Goal: Information Seeking & Learning: Find specific fact

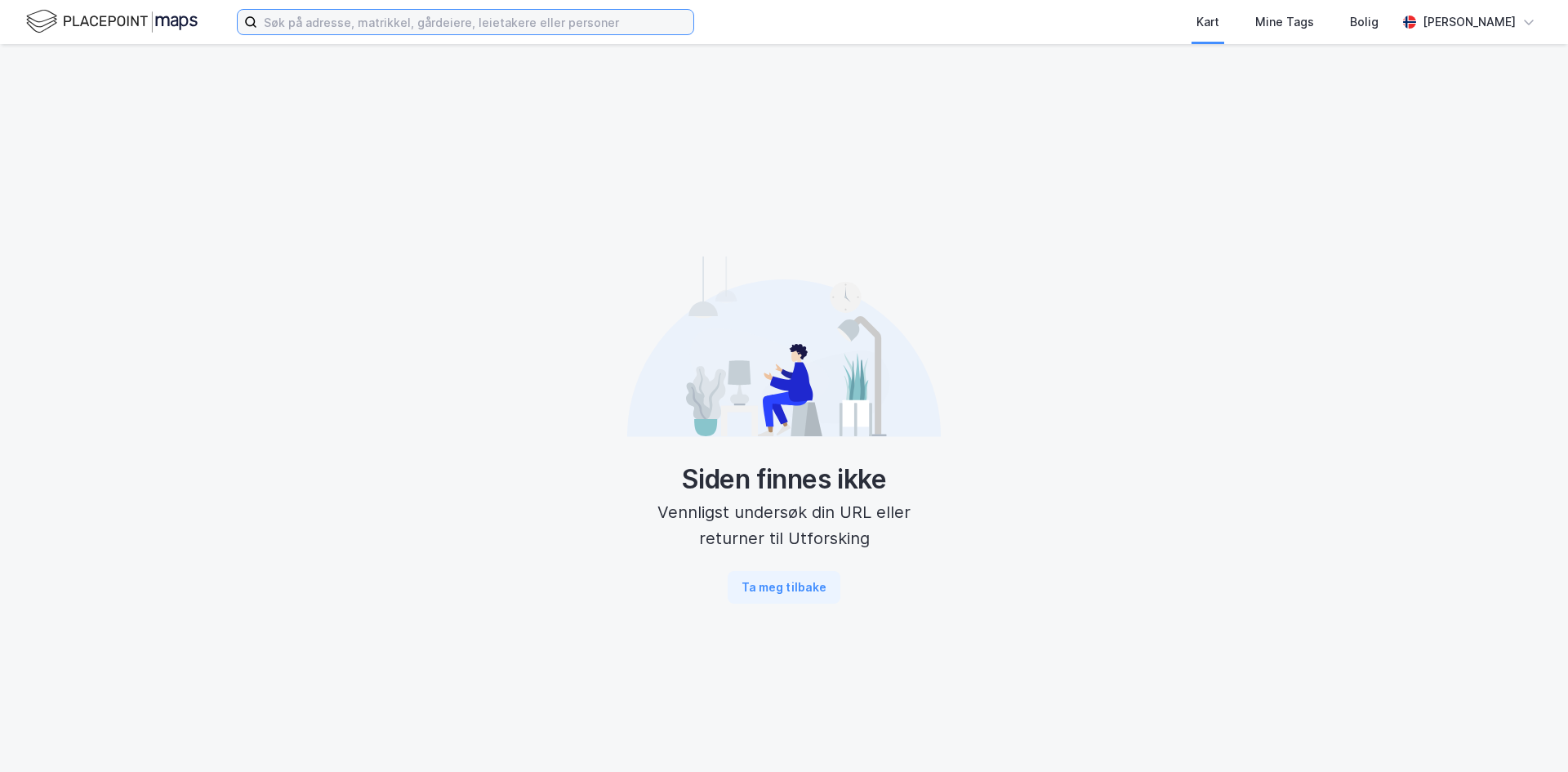
click at [308, 30] on input at bounding box center [475, 22] width 436 height 25
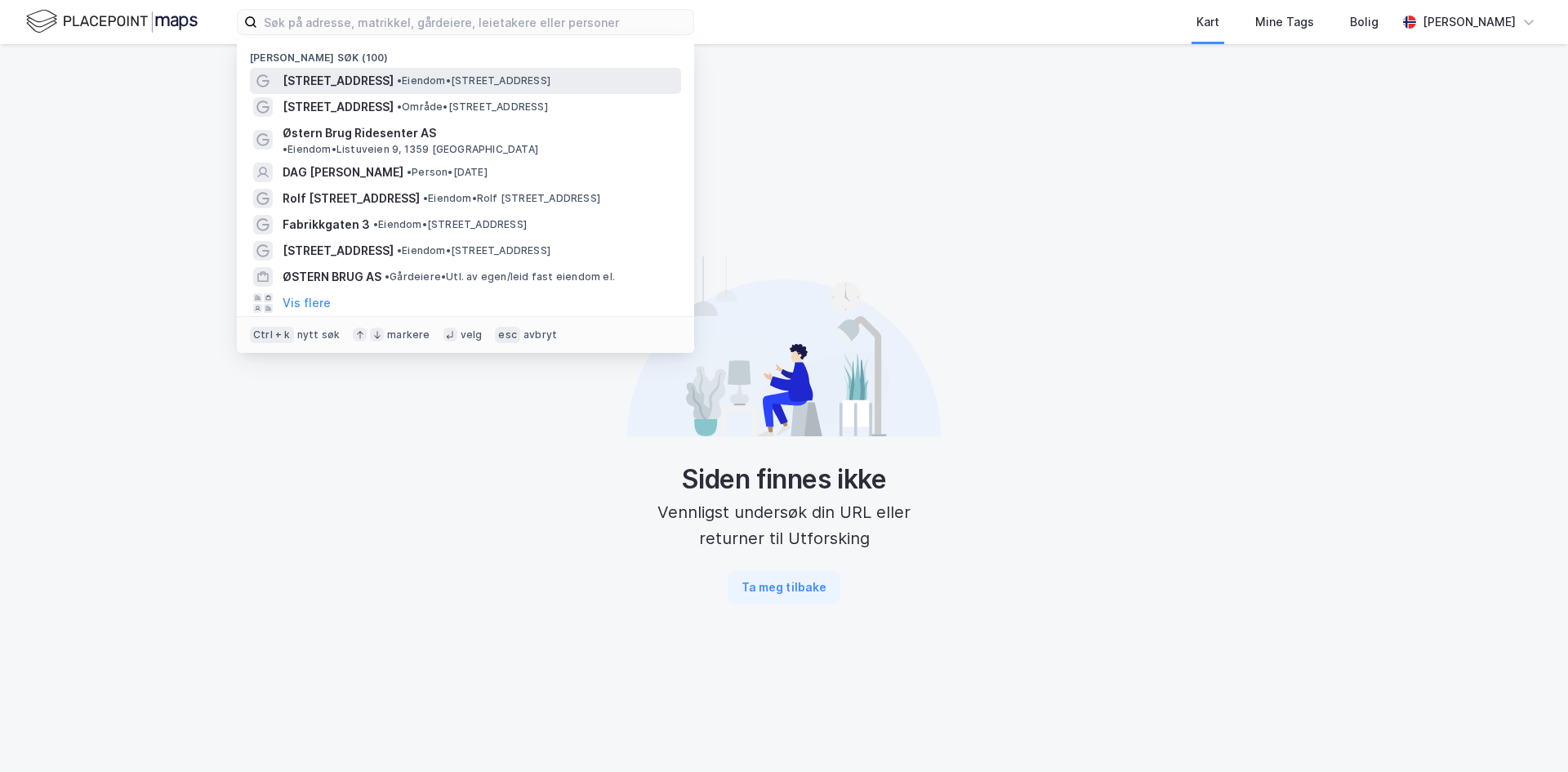
click at [325, 77] on span "[STREET_ADDRESS]" at bounding box center [338, 81] width 111 height 19
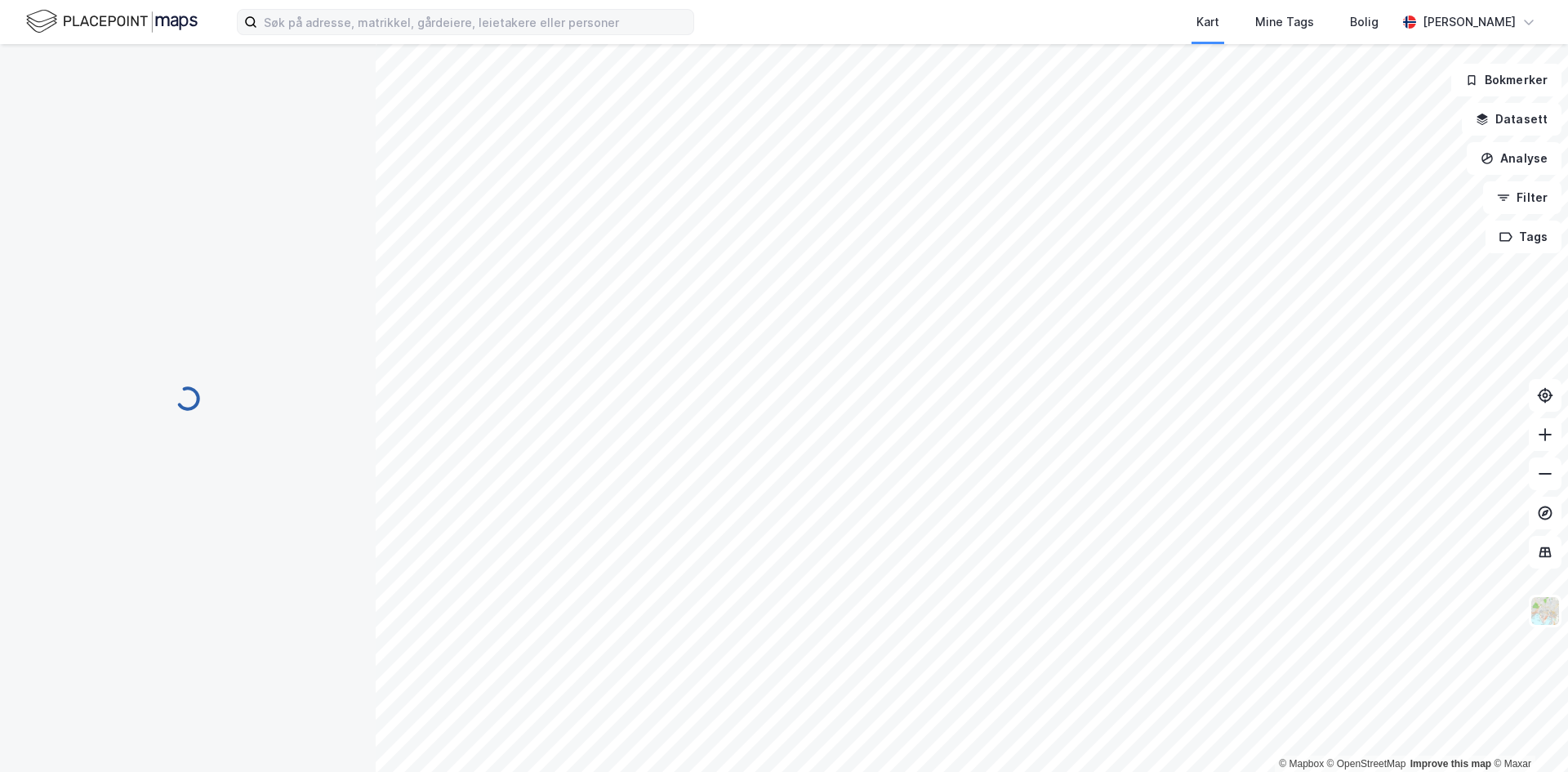
click at [462, 9] on label at bounding box center [466, 22] width 457 height 26
click at [462, 10] on input at bounding box center [475, 22] width 436 height 25
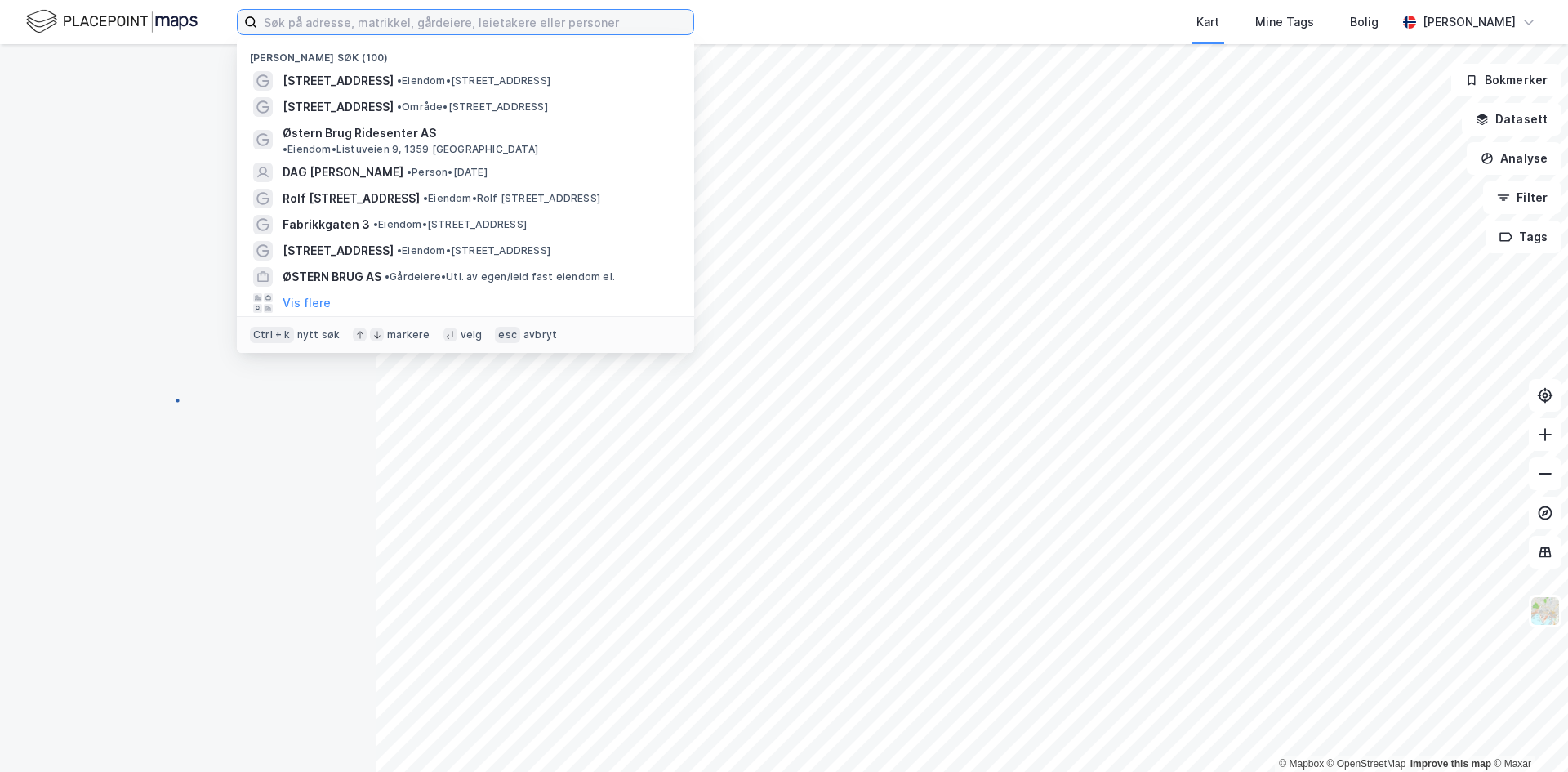
click at [456, 23] on input at bounding box center [475, 22] width 436 height 25
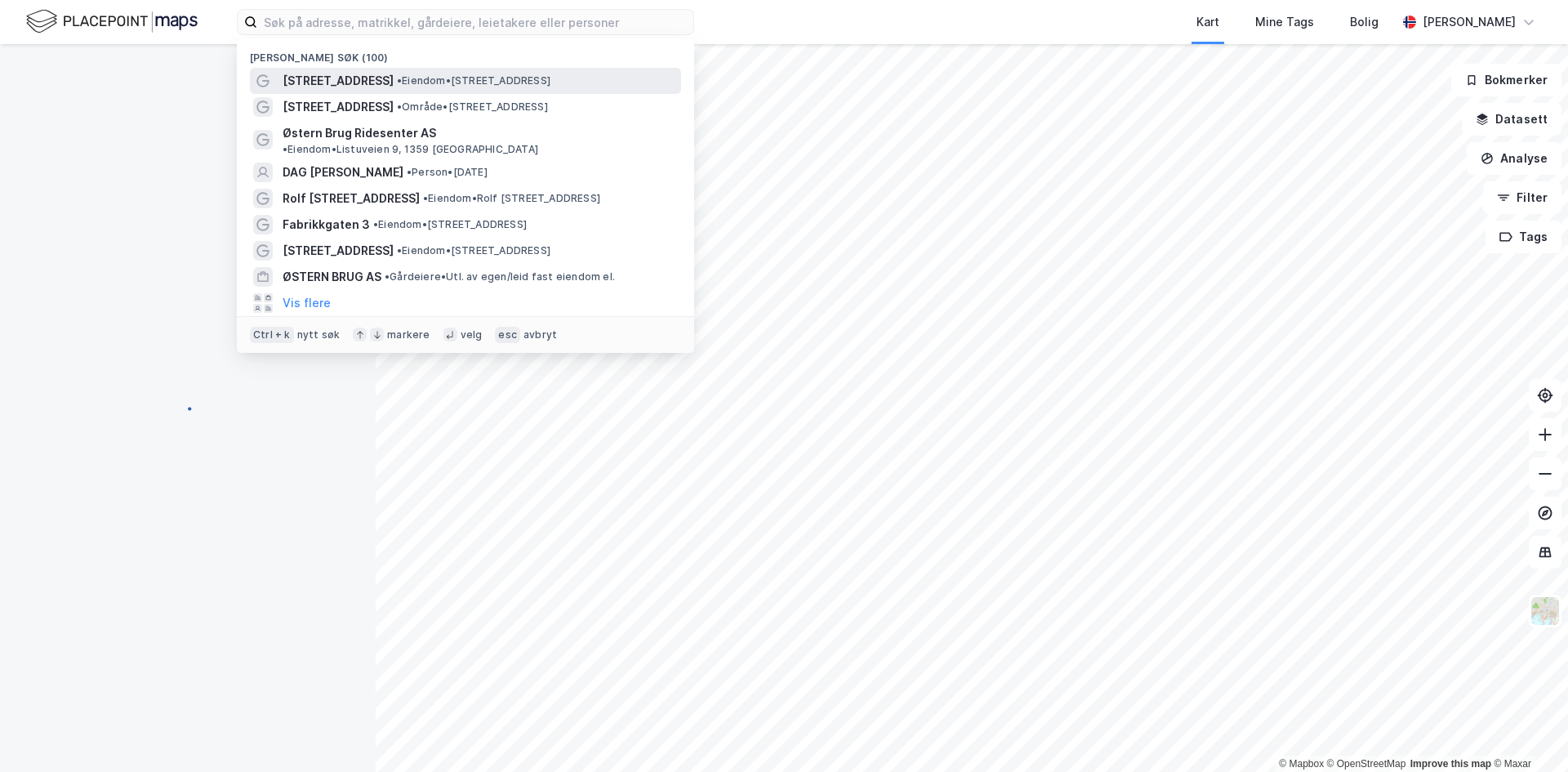
click at [415, 80] on span "• Eiendom • [STREET_ADDRESS]" at bounding box center [474, 81] width 153 height 13
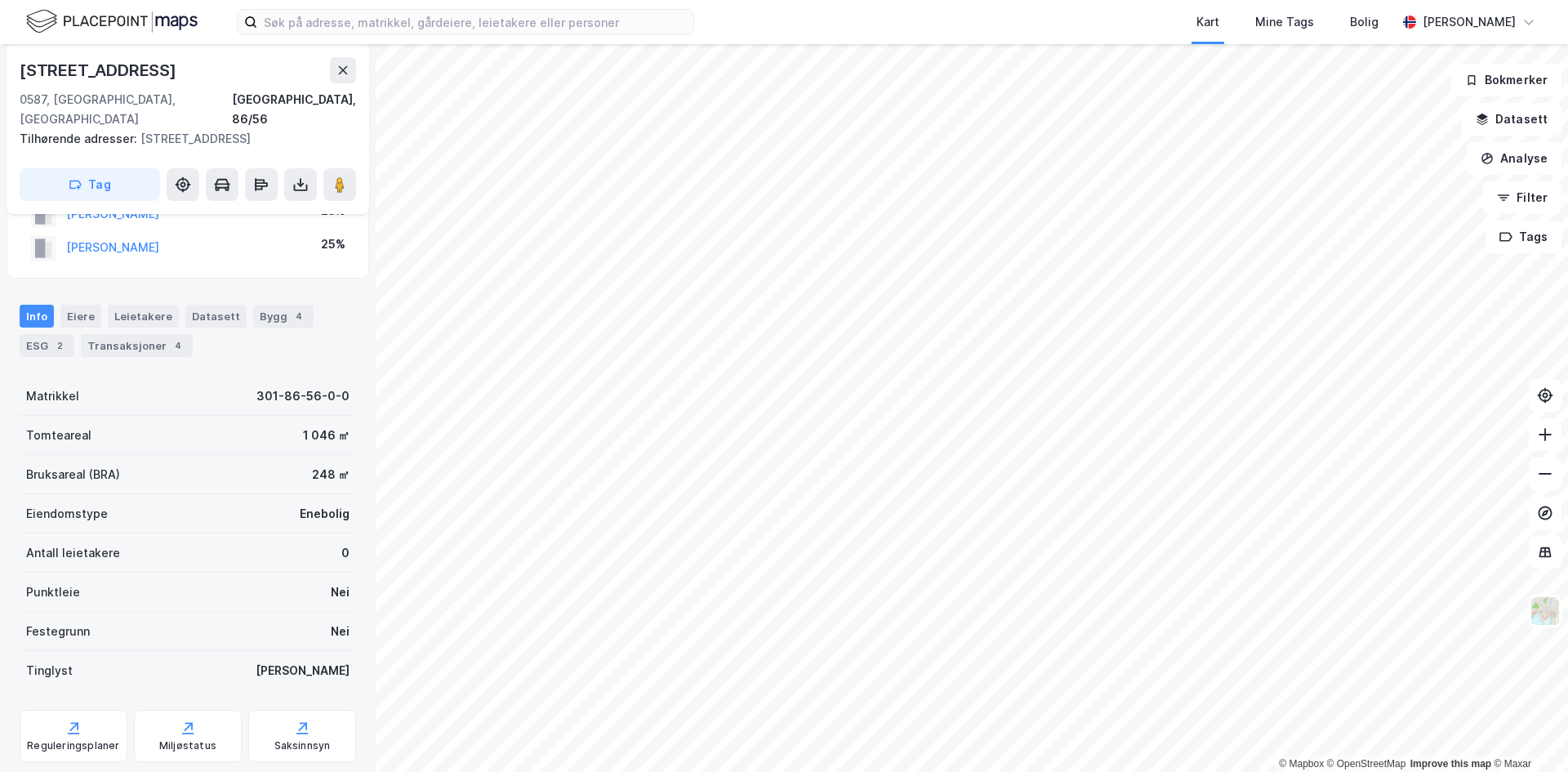
scroll to position [186, 0]
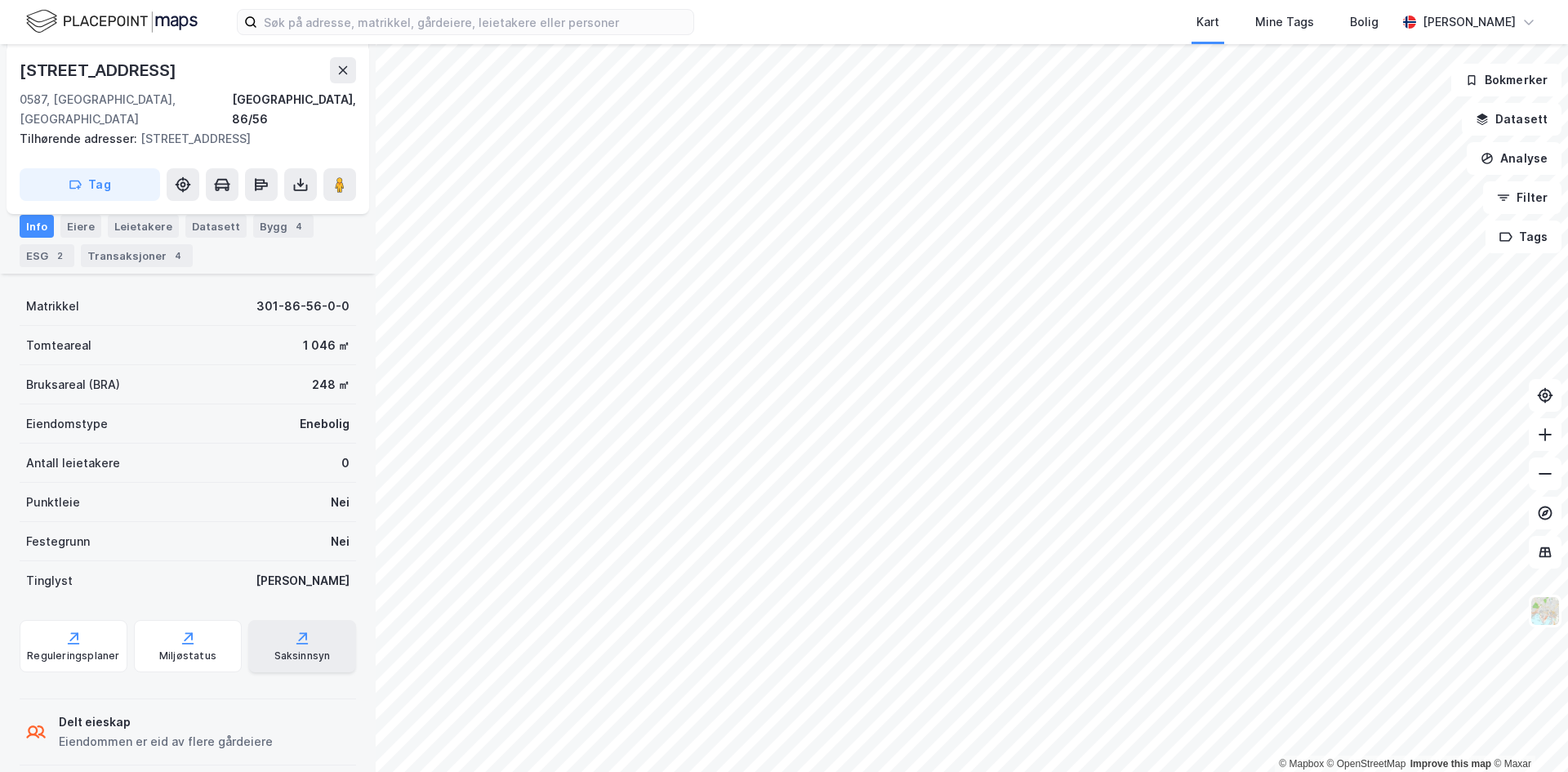
click at [306, 644] on div "Saksinnsyn" at bounding box center [302, 647] width 108 height 53
